Goal: Transaction & Acquisition: Purchase product/service

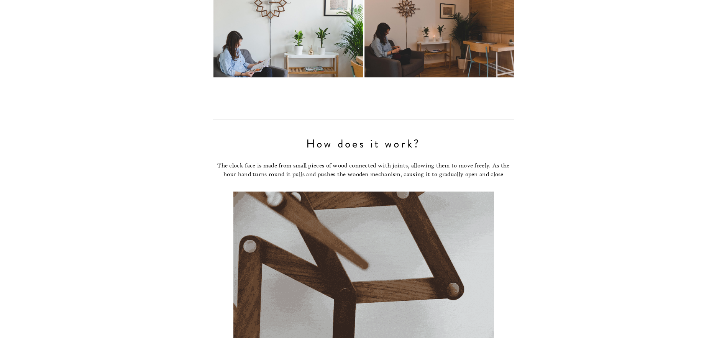
scroll to position [2183, 0]
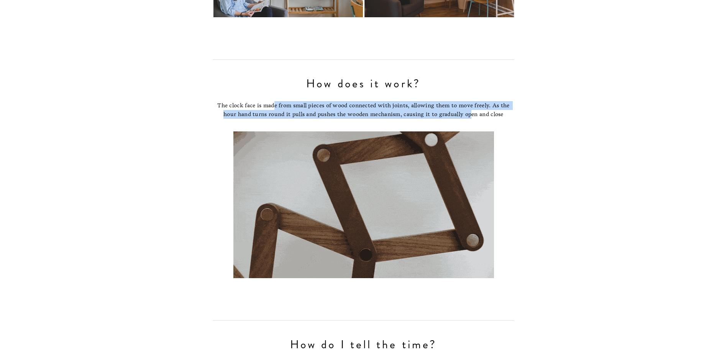
drag, startPoint x: 273, startPoint y: 92, endPoint x: 474, endPoint y: 94, distance: 200.3
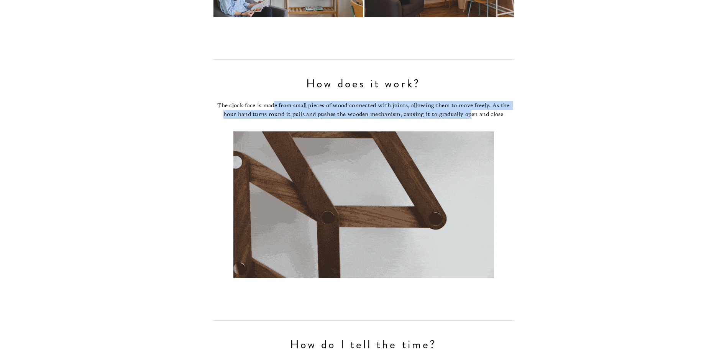
click at [474, 101] on p "The clock face is made from small pieces of wood connected with joints, allowin…" at bounding box center [363, 109] width 301 height 17
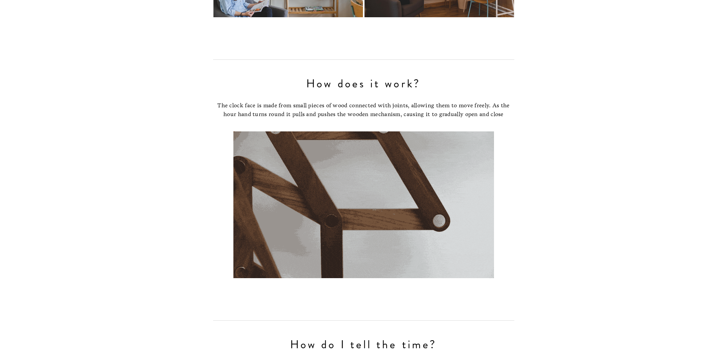
drag, startPoint x: 474, startPoint y: 94, endPoint x: 481, endPoint y: 94, distance: 7.7
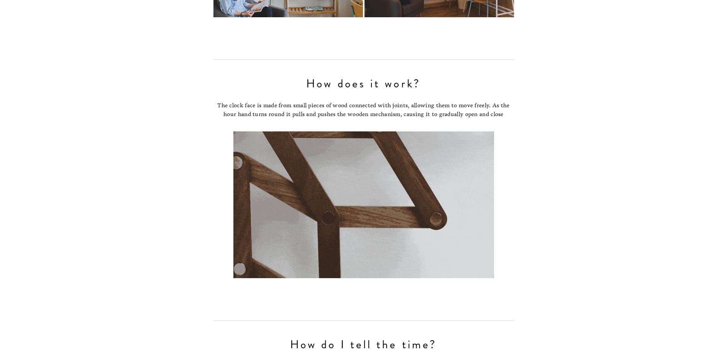
click at [481, 101] on p "The clock face is made from small pieces of wood connected with joints, allowin…" at bounding box center [363, 109] width 301 height 17
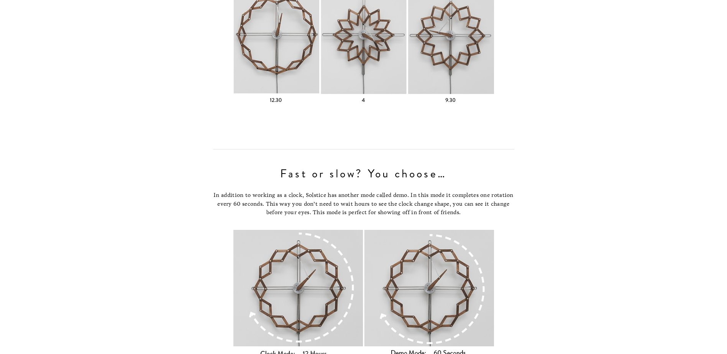
scroll to position [2834, 0]
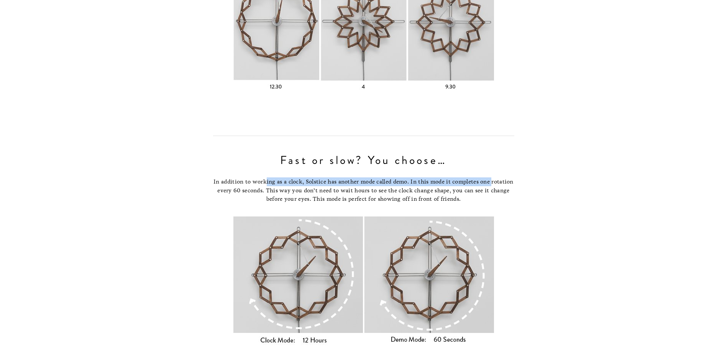
drag, startPoint x: 276, startPoint y: 166, endPoint x: 510, endPoint y: 164, distance: 234.4
click at [510, 177] on p "In addition to working as a clock, Solstice has another mode called demo. In th…" at bounding box center [363, 190] width 301 height 26
click at [463, 177] on p "In addition to working as a clock, Solstice has another mode called demo. In th…" at bounding box center [363, 190] width 301 height 26
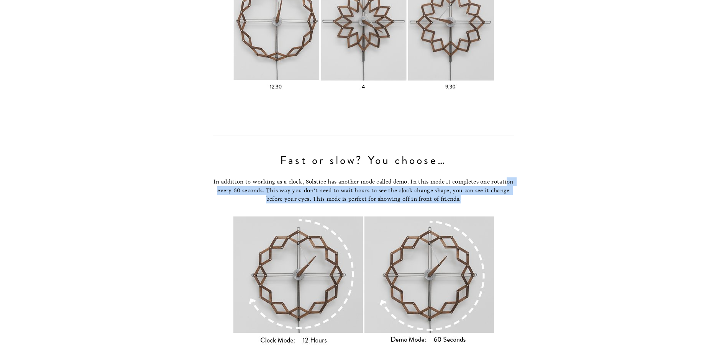
drag, startPoint x: 229, startPoint y: 175, endPoint x: 506, endPoint y: 183, distance: 277.0
click at [506, 183] on p "In addition to working as a clock, Solstice has another mode called demo. In th…" at bounding box center [363, 190] width 301 height 26
click at [405, 180] on p "In addition to working as a clock, Solstice has another mode called demo. In th…" at bounding box center [363, 190] width 301 height 26
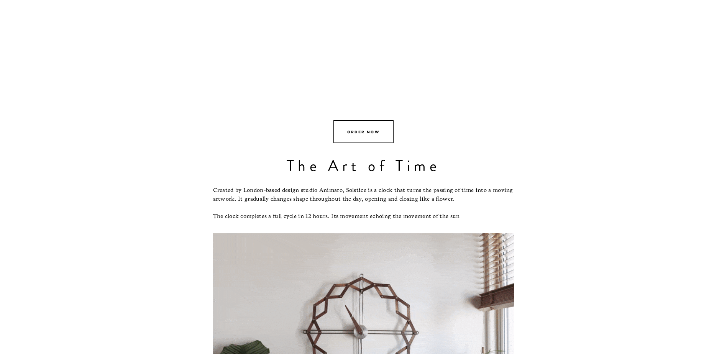
scroll to position [0, 0]
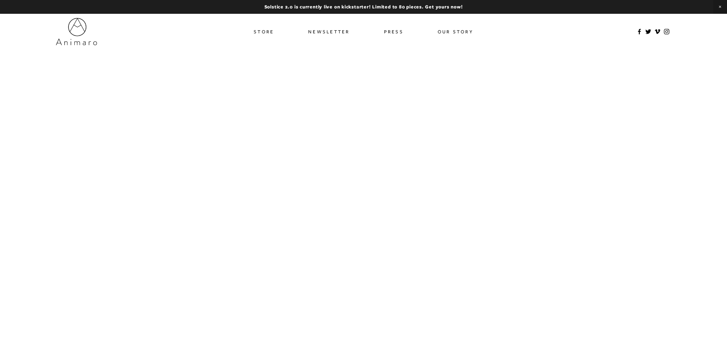
click at [262, 34] on link "Store" at bounding box center [264, 31] width 20 height 11
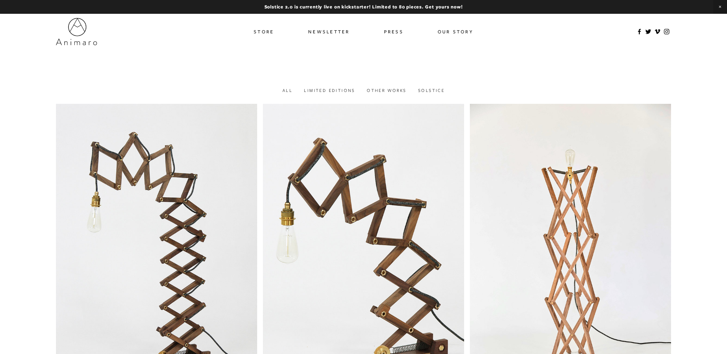
click at [344, 6] on link at bounding box center [363, 7] width 727 height 14
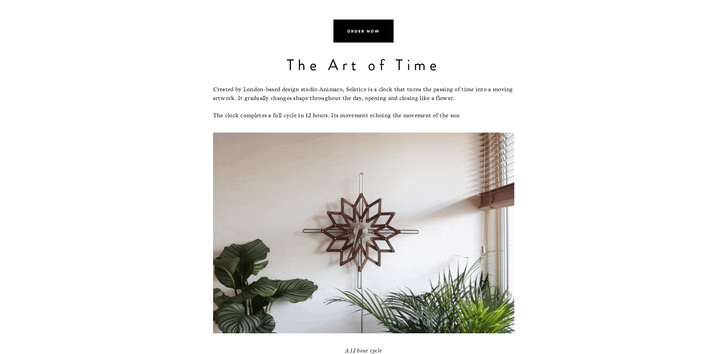
scroll to position [421, 0]
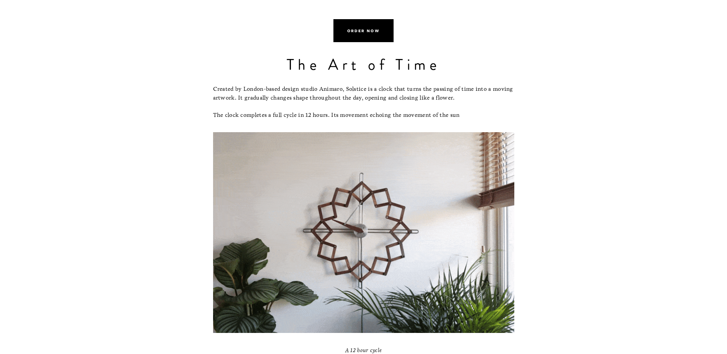
click at [373, 28] on link "Order now" at bounding box center [363, 30] width 60 height 23
